Goal: Use online tool/utility: Utilize a website feature to perform a specific function

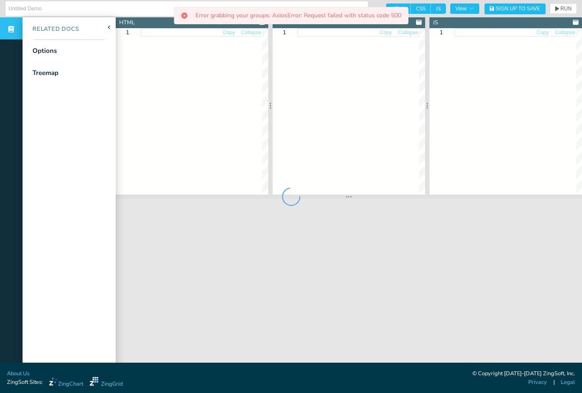
type input "Radial Network Diagram"
type textarea "<!DOCTYPE html> <html class="zc-html"> <head> <meta charset="utf-8"> <title>Zin…"
type textarea ".chart--container { min-height:900px; overflow:auto; position:relative; height:…"
type textarea "// window:load event for Javascript to run after HTML // because this Javascrip…"
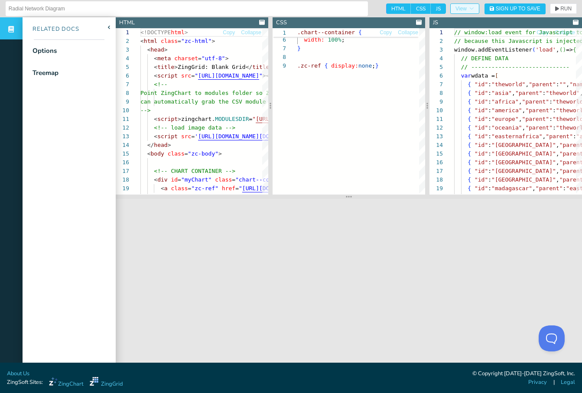
click at [469, 7] on icon "button" at bounding box center [471, 8] width 5 height 5
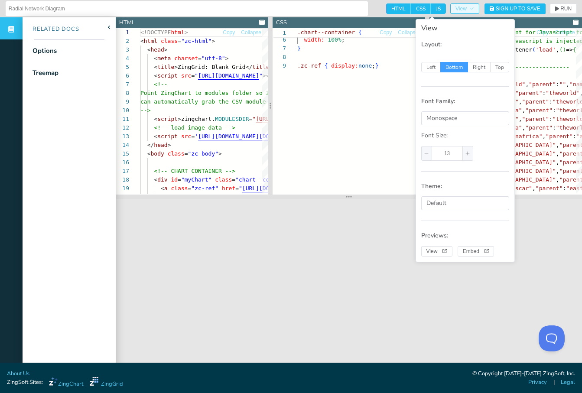
click at [469, 7] on icon "button" at bounding box center [471, 8] width 5 height 5
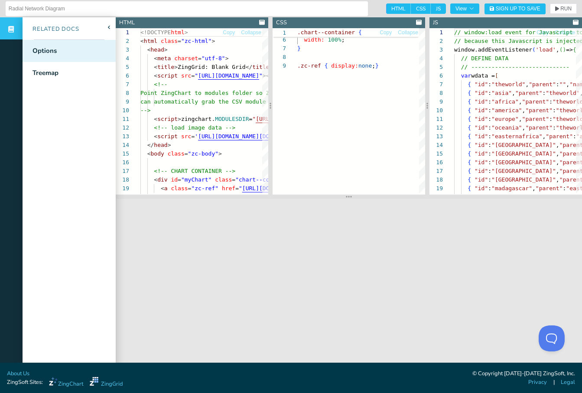
click at [55, 51] on div "Options" at bounding box center [44, 51] width 24 height 10
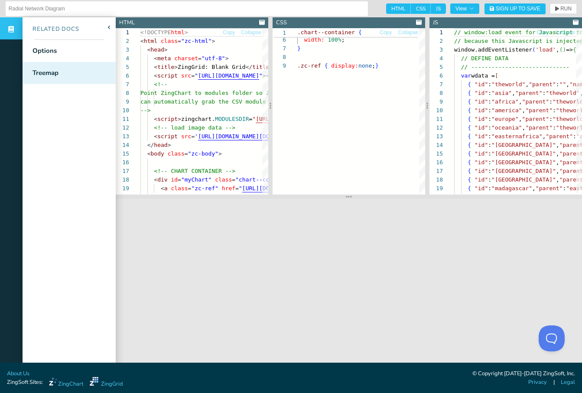
click at [56, 75] on div "Treemap" at bounding box center [45, 73] width 26 height 10
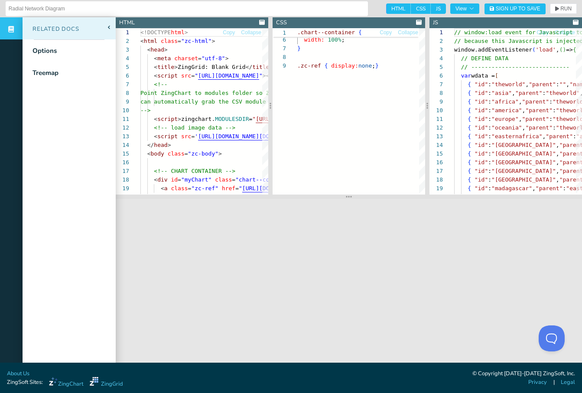
click at [108, 26] on icon at bounding box center [108, 27] width 3 height 3
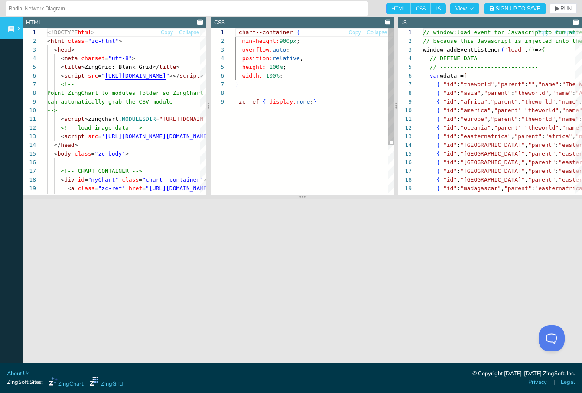
scroll to position [69, 84]
click at [335, 100] on div ".zc-ref { display: none ; } } width: 100% ; height: 100% ; position: relative ;…" at bounding box center [314, 145] width 159 height 235
click at [47, 33] on div "<!DOCTYPE html > < html class = "zc-html" > < head > < meta charset = "utf-8" >…" at bounding box center [208, 206] width 322 height 357
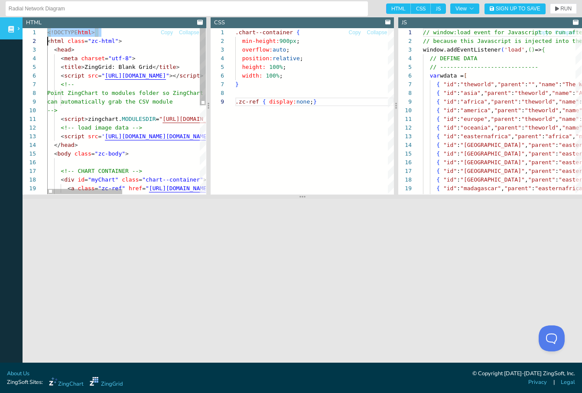
click at [47, 33] on div "<!DOCTYPE html > < html class = "zc-html" > < head > < meta charset = "utf-8" >…" at bounding box center [208, 206] width 322 height 357
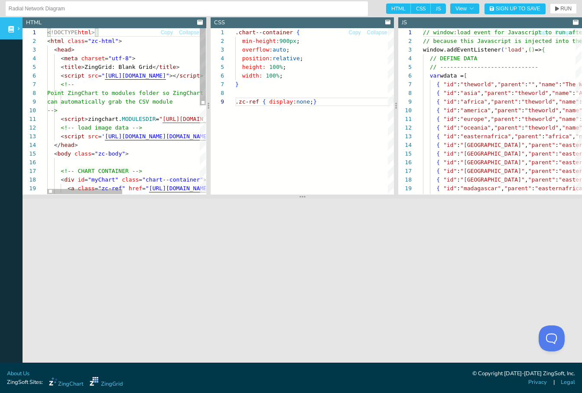
click at [53, 36] on div "<!DOCTYPE html > < html class = "zc-html" > < head > < meta charset = "utf-8" >…" at bounding box center [208, 206] width 322 height 357
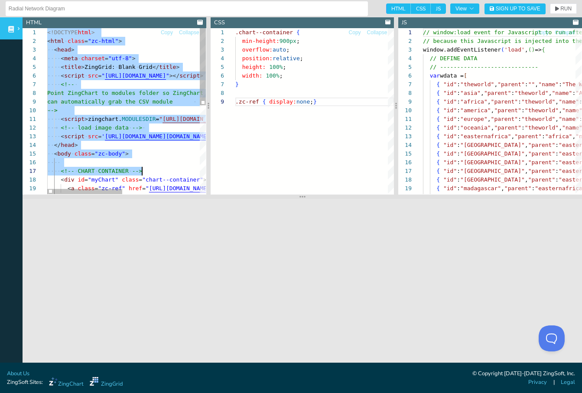
scroll to position [0, 24]
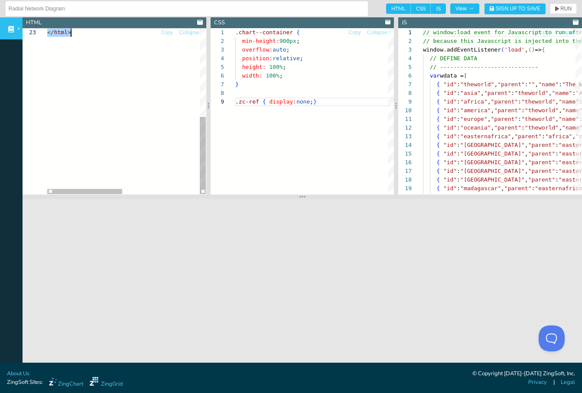
drag, startPoint x: 47, startPoint y: 33, endPoint x: 190, endPoint y: 314, distance: 314.7
type textarea "</body> </html>"
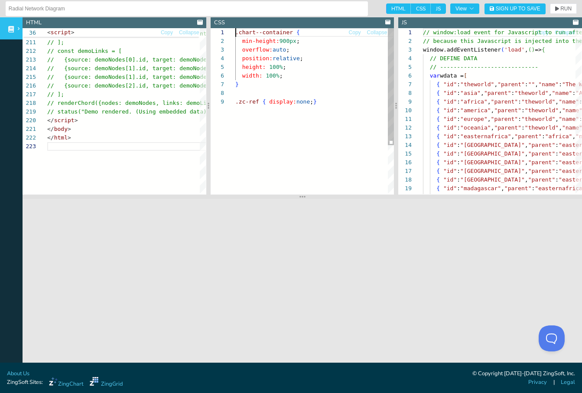
scroll to position [0, 84]
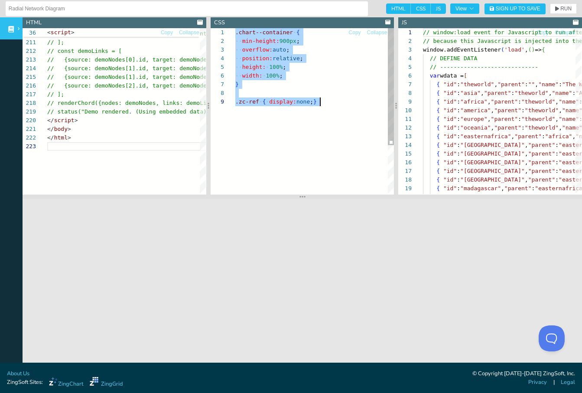
drag, startPoint x: 236, startPoint y: 33, endPoint x: 345, endPoint y: 120, distance: 139.6
click at [345, 120] on div ".zc-ref { display: none ; } } width: 100% ; height: 100% ; position: relative ;…" at bounding box center [314, 145] width 159 height 235
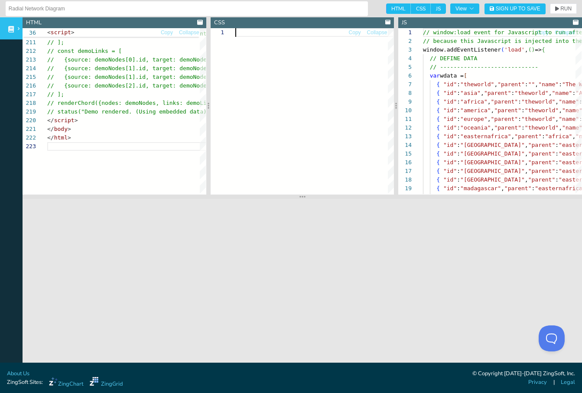
scroll to position [0, 0]
click at [559, 8] on span "RUN" at bounding box center [563, 8] width 16 height 5
click at [13, 30] on icon at bounding box center [11, 29] width 6 height 6
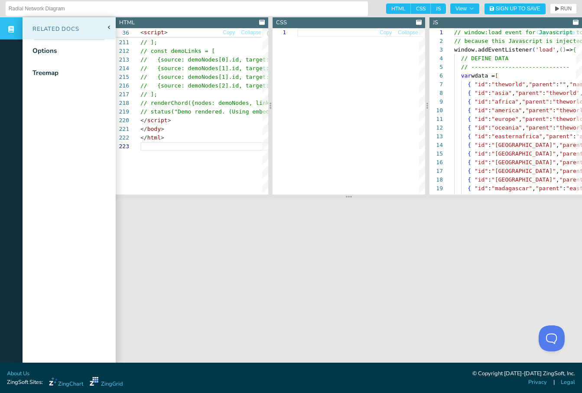
click at [89, 28] on div "Related Docs" at bounding box center [69, 28] width 93 height 22
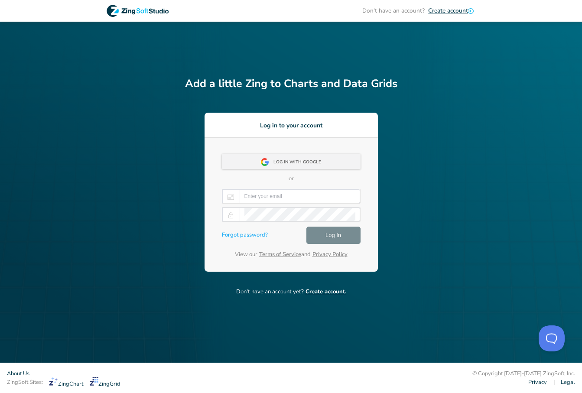
click at [309, 159] on div "Log in with Google" at bounding box center [299, 163] width 53 height 16
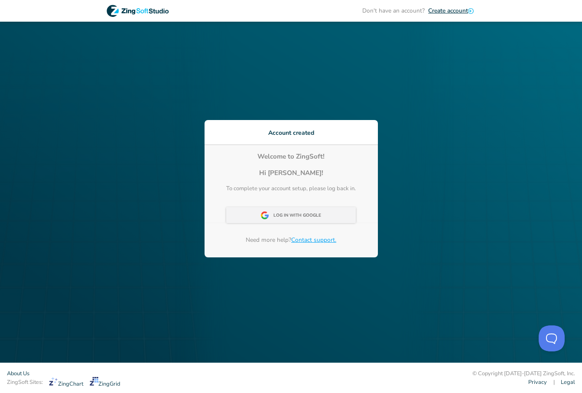
click at [307, 217] on div "Log In With Google" at bounding box center [299, 216] width 53 height 16
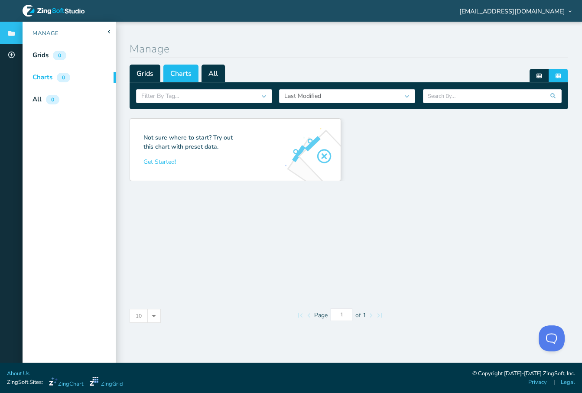
click at [182, 66] on span "Charts" at bounding box center [180, 73] width 35 height 17
click at [182, 74] on span "Charts" at bounding box center [180, 73] width 35 height 17
click at [72, 31] on div "Manage" at bounding box center [69, 33] width 93 height 22
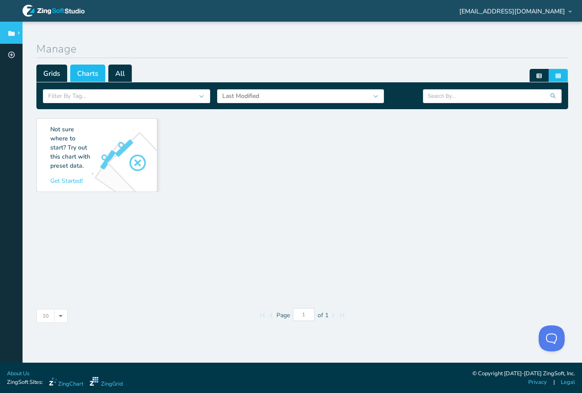
click at [16, 33] on span at bounding box center [18, 32] width 10 height 3
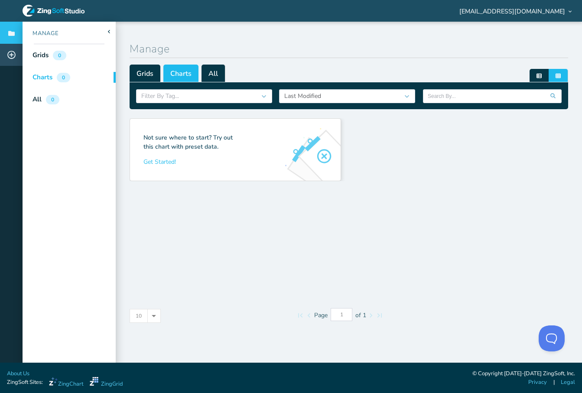
click at [13, 55] on span at bounding box center [18, 54] width 10 height 3
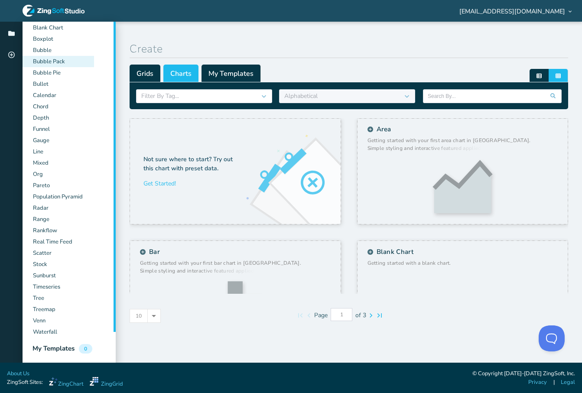
scroll to position [89, 0]
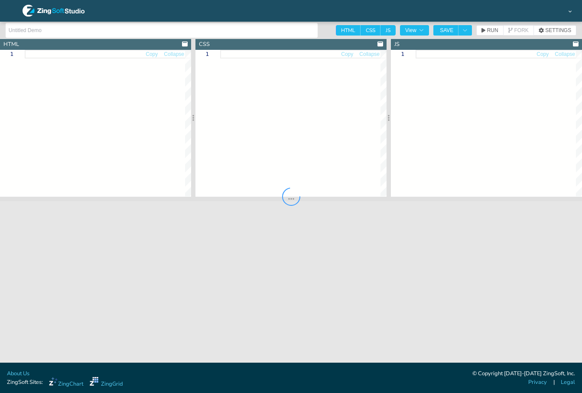
type input "Radial Network Diagram"
type textarea "<!DOCTYPE html> <html class="zc-html"> <head> <meta charset="utf-8"> <title>Zin…"
type textarea ".chart--container { min-height:900px; overflow:auto; position:relative; height:…"
type textarea "// window:load event for Javascript to run after HTML // because this Javascrip…"
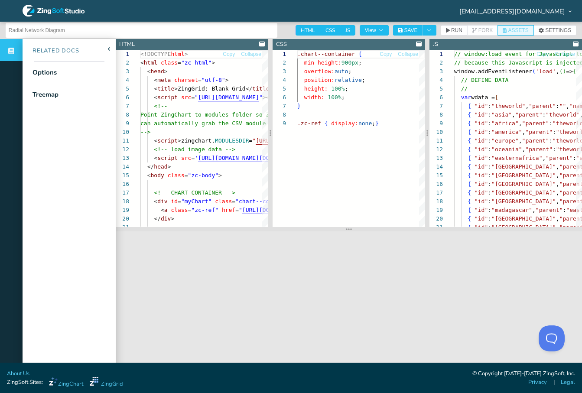
click at [525, 30] on span "ASSETS" at bounding box center [518, 30] width 20 height 5
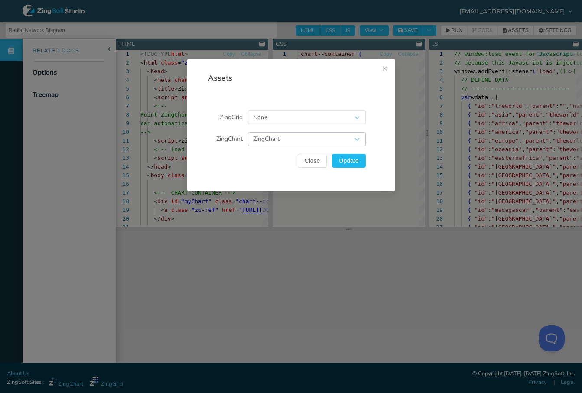
click at [325, 139] on div "ZingChart" at bounding box center [302, 139] width 99 height 10
click at [327, 117] on div "None" at bounding box center [302, 117] width 99 height 10
drag, startPoint x: 327, startPoint y: 117, endPoint x: 331, endPoint y: 101, distance: 15.7
click at [331, 101] on div "ZingGrid None ZingChart ZingChart Close Update" at bounding box center [280, 144] width 187 height 94
click at [383, 67] on icon "Close this dialog" at bounding box center [385, 68] width 4 height 4
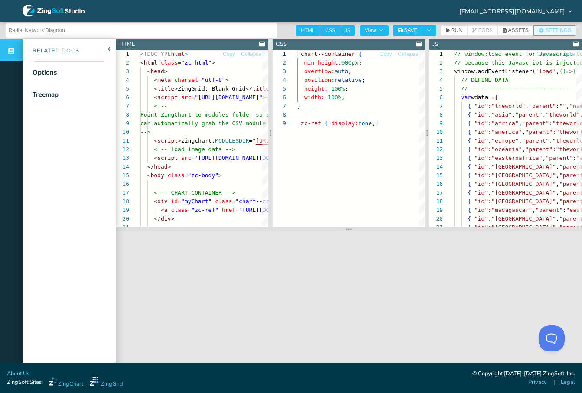
click at [549, 32] on span "SETTINGS" at bounding box center [558, 30] width 26 height 5
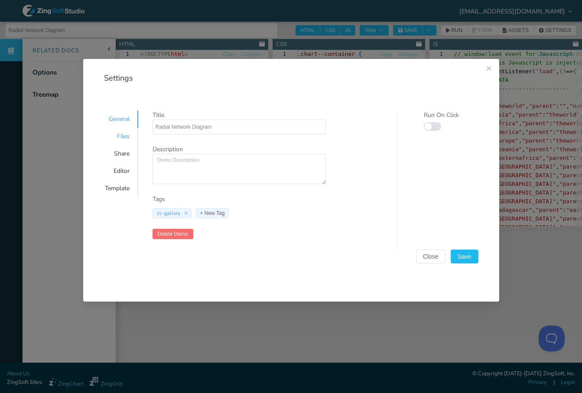
click at [123, 137] on div "Files" at bounding box center [117, 136] width 42 height 17
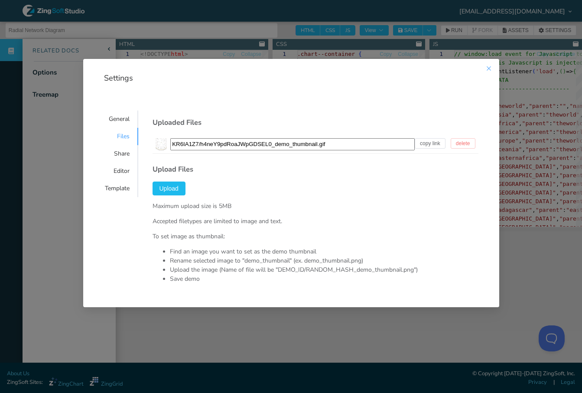
click at [490, 68] on icon "Close this dialog" at bounding box center [488, 68] width 7 height 7
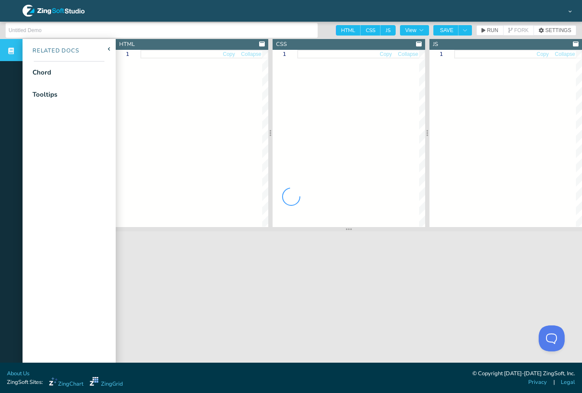
type input "Chord Chart with Material Colors"
type textarea "<!DOCTYPE html> <html> <head> <meta charset="utf-8"> <title>ZingSoft Demo</titl…"
type textarea ".chart--container { min-height: 530px; width: 100%; height: 100%; } .zc-ref { d…"
type textarea "let chartData = [ { text: 'Major donors', values: [35, 42, 67, 89, 35, 42, 67, …"
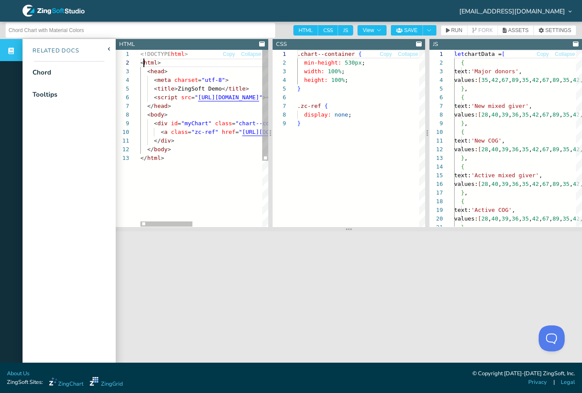
click at [142, 64] on div "<!DOCTYPE html > < html > < head > < meta charset = "utf-8" > < title > ZingSof…" at bounding box center [289, 190] width 298 height 281
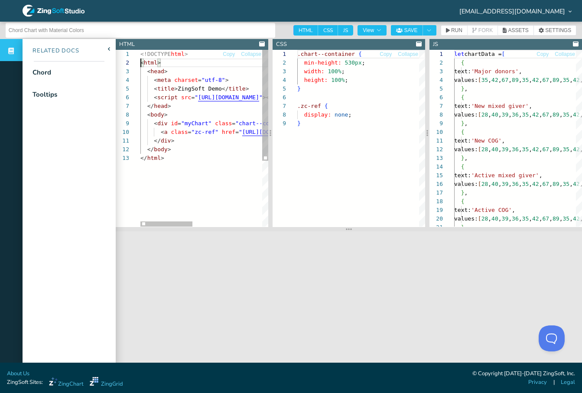
click at [142, 64] on div "<!DOCTYPE html > < html > < head > < meta charset = "utf-8" > < title > ZingSof…" at bounding box center [289, 190] width 298 height 281
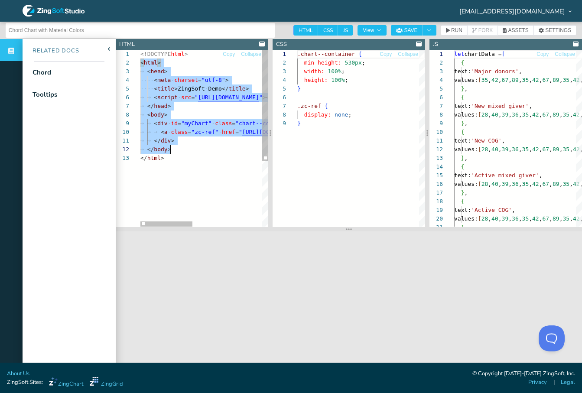
scroll to position [9, 24]
drag, startPoint x: 142, startPoint y: 64, endPoint x: 184, endPoint y: 195, distance: 138.3
click at [184, 195] on div "<!DOCTYPE html > < html > < head > < meta charset = "utf-8" > < title > ZingSof…" at bounding box center [289, 190] width 298 height 281
type textarea "</script> </body> </html>"
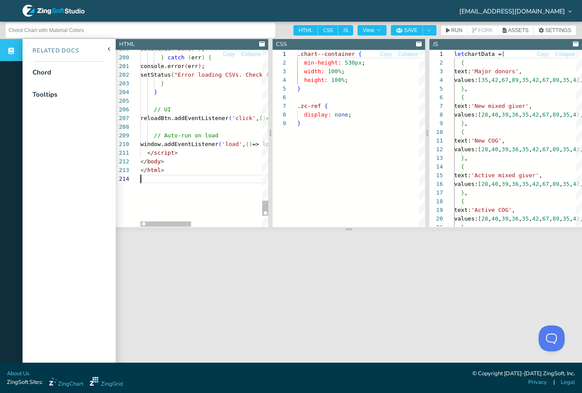
scroll to position [26, 0]
click at [450, 30] on span "RUN" at bounding box center [454, 30] width 16 height 5
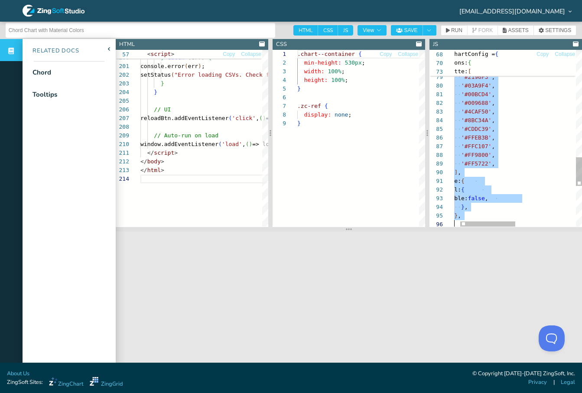
scroll to position [9, 34]
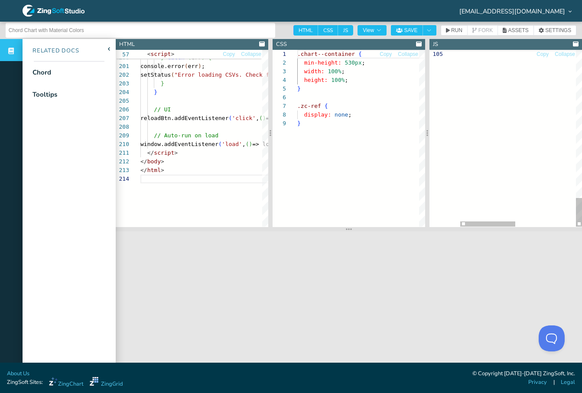
drag, startPoint x: 461, startPoint y: 62, endPoint x: 475, endPoint y: 237, distance: 176.0
type textarea "let chartData = ["
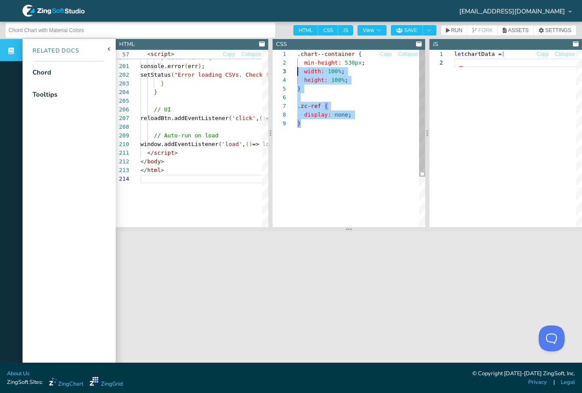
scroll to position [0, 0]
drag, startPoint x: 325, startPoint y: 123, endPoint x: 278, endPoint y: 36, distance: 99.8
click at [297, 50] on div ".chart--container { min-height: 530px ; width: 100% ; height: 100% ; } .zc-ref …" at bounding box center [361, 173] width 128 height 246
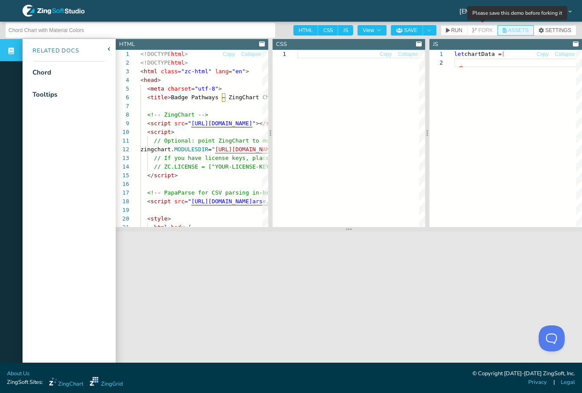
click at [513, 31] on span "ASSETS" at bounding box center [518, 30] width 20 height 5
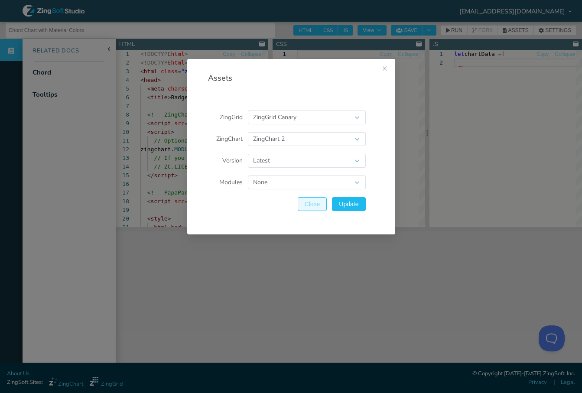
click at [313, 203] on span "Close" at bounding box center [313, 204] width 16 height 6
